Goal: Transaction & Acquisition: Purchase product/service

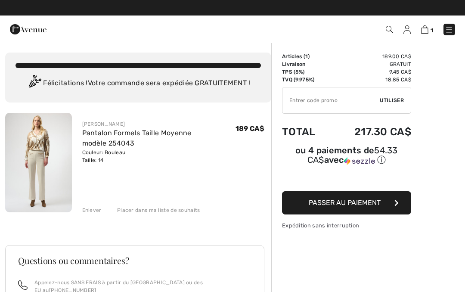
click at [317, 209] on button "Passer au paiement" at bounding box center [346, 202] width 129 height 23
click at [388, 98] on span "Utiliser" at bounding box center [392, 101] width 24 height 8
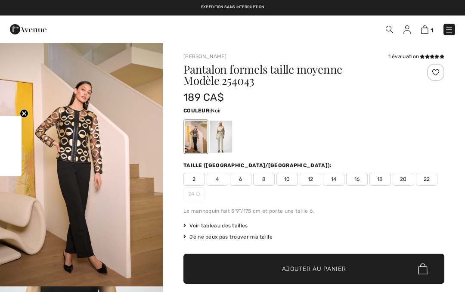
checkbox input "true"
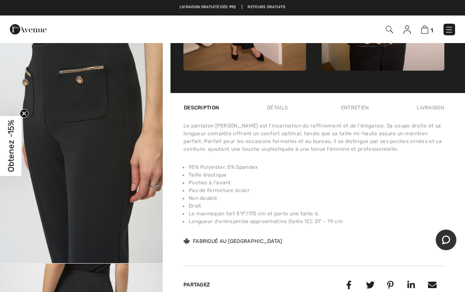
scroll to position [511, 0]
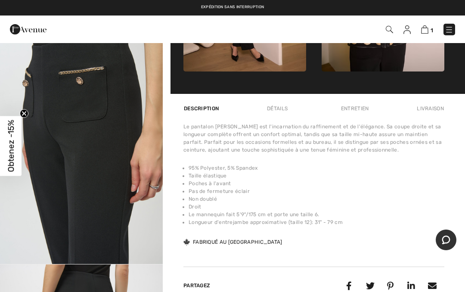
click at [404, 28] on img at bounding box center [407, 29] width 7 height 9
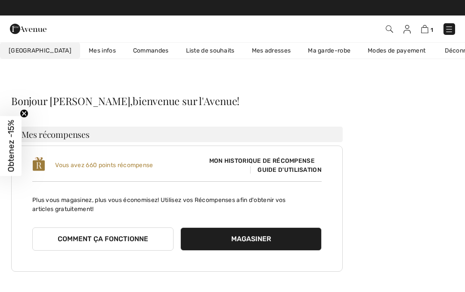
click at [116, 239] on button "Comment ça fonctionne" at bounding box center [102, 239] width 141 height 23
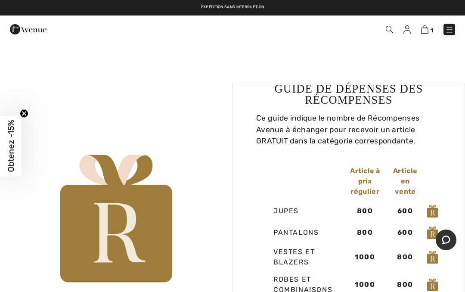
scroll to position [426, 0]
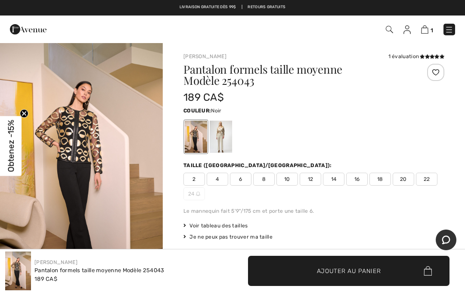
click at [426, 30] on img at bounding box center [425, 29] width 7 height 8
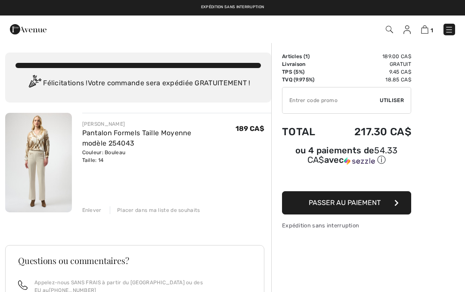
click at [89, 215] on div "JOSEPH RIBKOFF Pantalon Formels Taille Moyenne modèle 254043 Couleur: Bouleau T…" at bounding box center [138, 289] width 266 height 353
click at [90, 215] on div "JOSEPH RIBKOFF Pantalon Formels Taille Moyenne modèle 254043 Couleur: Bouleau T…" at bounding box center [138, 289] width 266 height 353
click at [88, 212] on div "Enlever" at bounding box center [91, 210] width 19 height 8
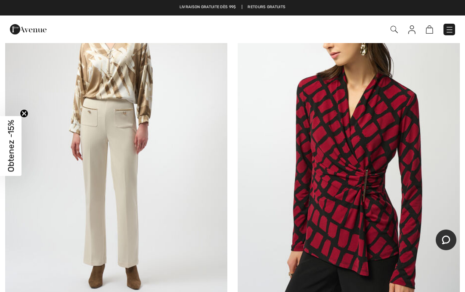
scroll to position [6201, 0]
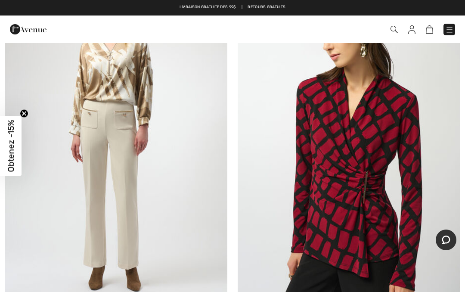
click at [77, 204] on img at bounding box center [116, 142] width 222 height 334
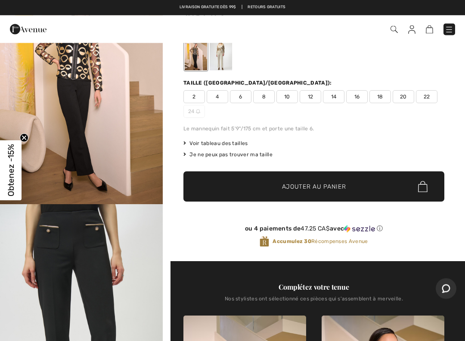
scroll to position [83, 0]
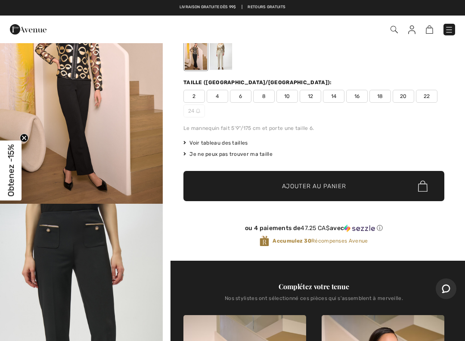
click at [23, 9] on div "Livraison gratuite dès 99$ | Retours gratuits" at bounding box center [232, 11] width 465 height 15
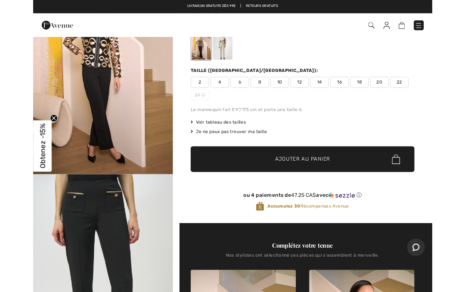
scroll to position [0, 0]
